Goal: Information Seeking & Learning: Find contact information

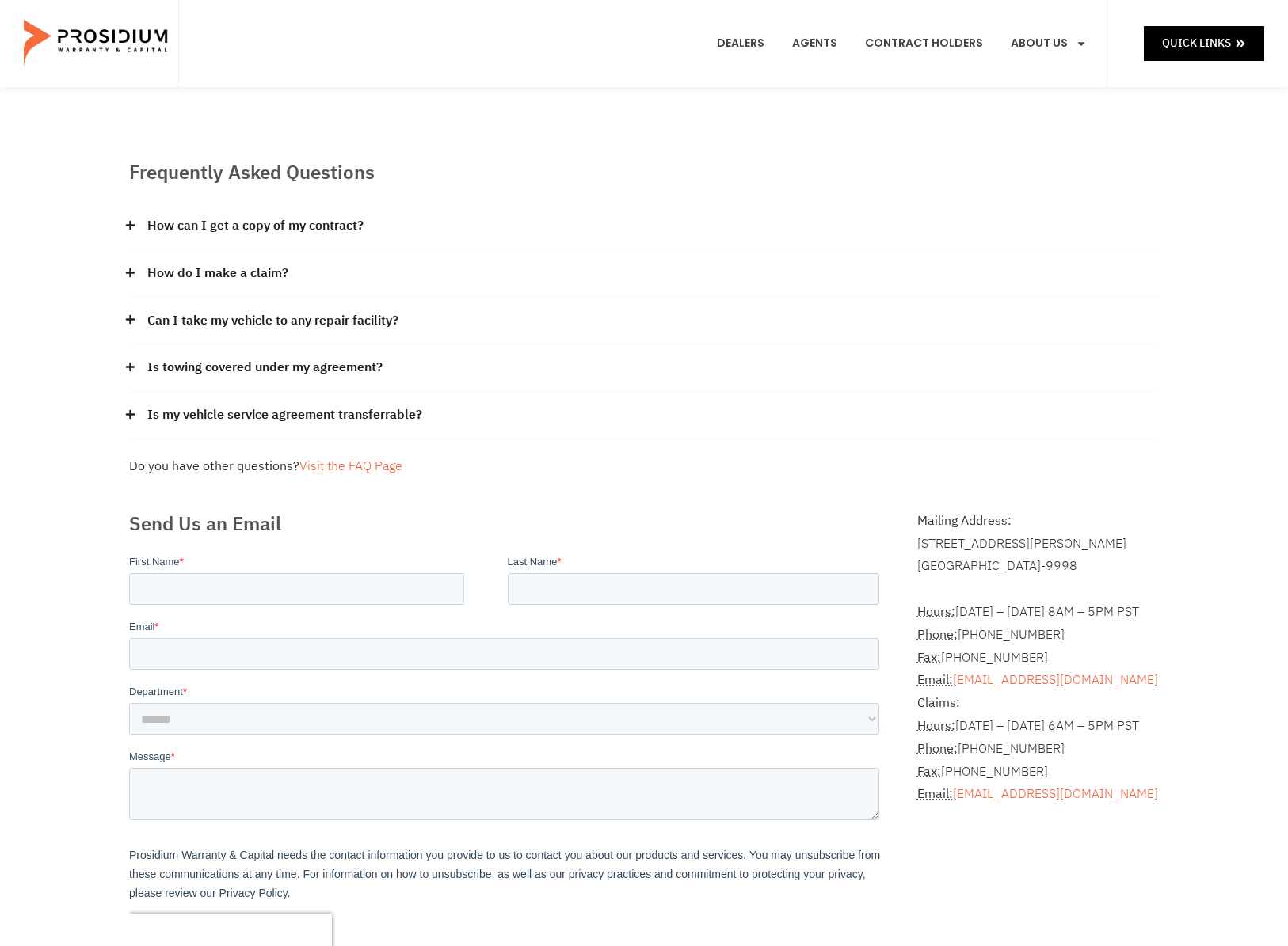
click at [236, 323] on e-page-transition at bounding box center [644, 473] width 1288 height 946
click at [208, 268] on e-page-transition at bounding box center [644, 473] width 1288 height 946
click at [128, 274] on e-page-transition at bounding box center [644, 473] width 1288 height 946
click at [131, 275] on e-page-transition at bounding box center [644, 473] width 1288 height 946
click at [126, 272] on e-page-transition at bounding box center [644, 473] width 1288 height 946
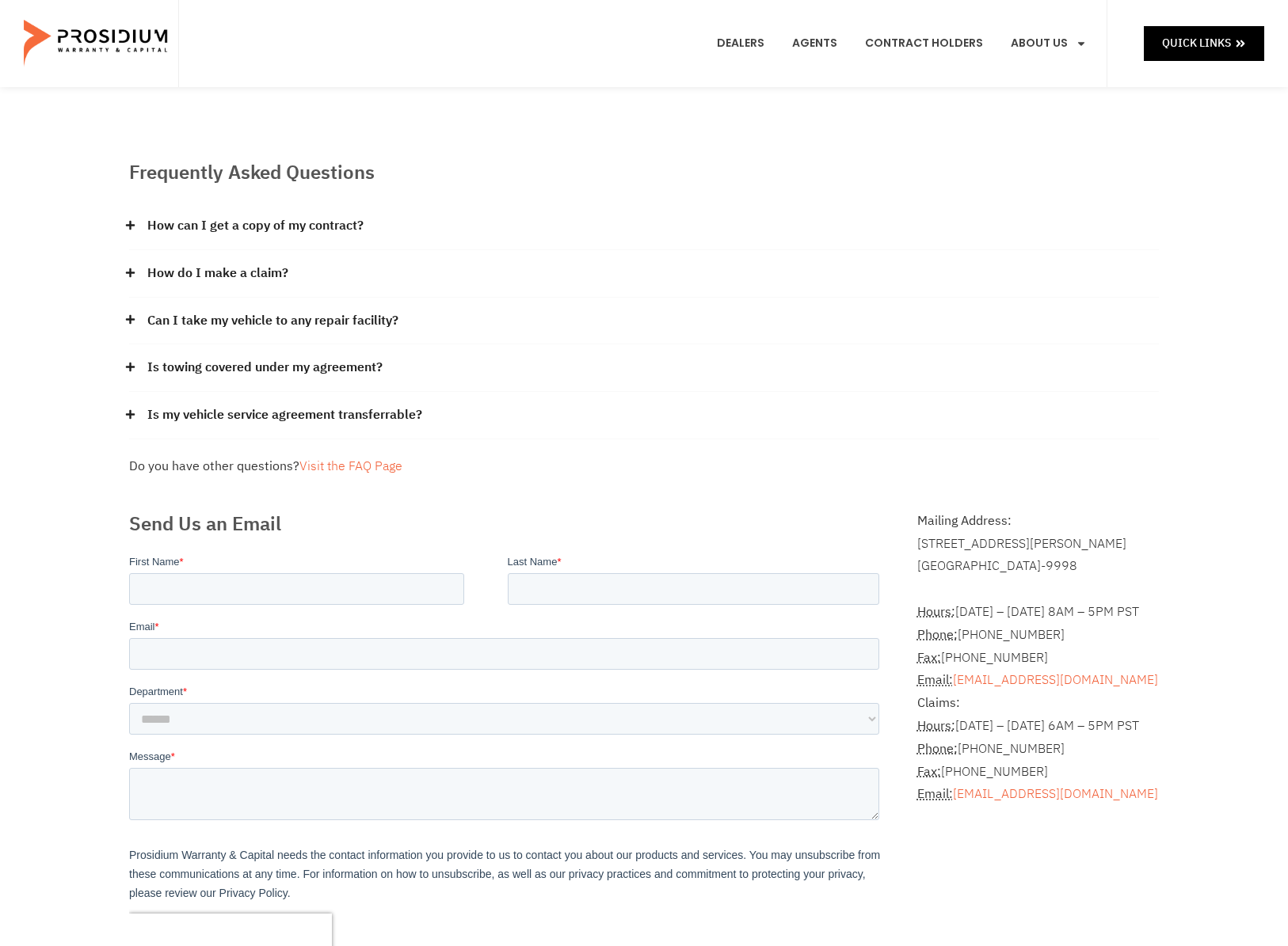
click at [354, 272] on e-page-transition at bounding box center [644, 473] width 1288 height 946
click at [130, 271] on e-page-transition at bounding box center [644, 473] width 1288 height 946
drag, startPoint x: 1051, startPoint y: 636, endPoint x: 961, endPoint y: 631, distance: 90.1
click at [961, 631] on address "Hours: [DATE] – [DATE] 8AM – 5PM PST Phone: [PHONE_NUMBER] Fax: [PHONE_NUMBER] …" at bounding box center [1038, 691] width 242 height 228
copy address "[PHONE_NUMBER]"
